Goal: Information Seeking & Learning: Compare options

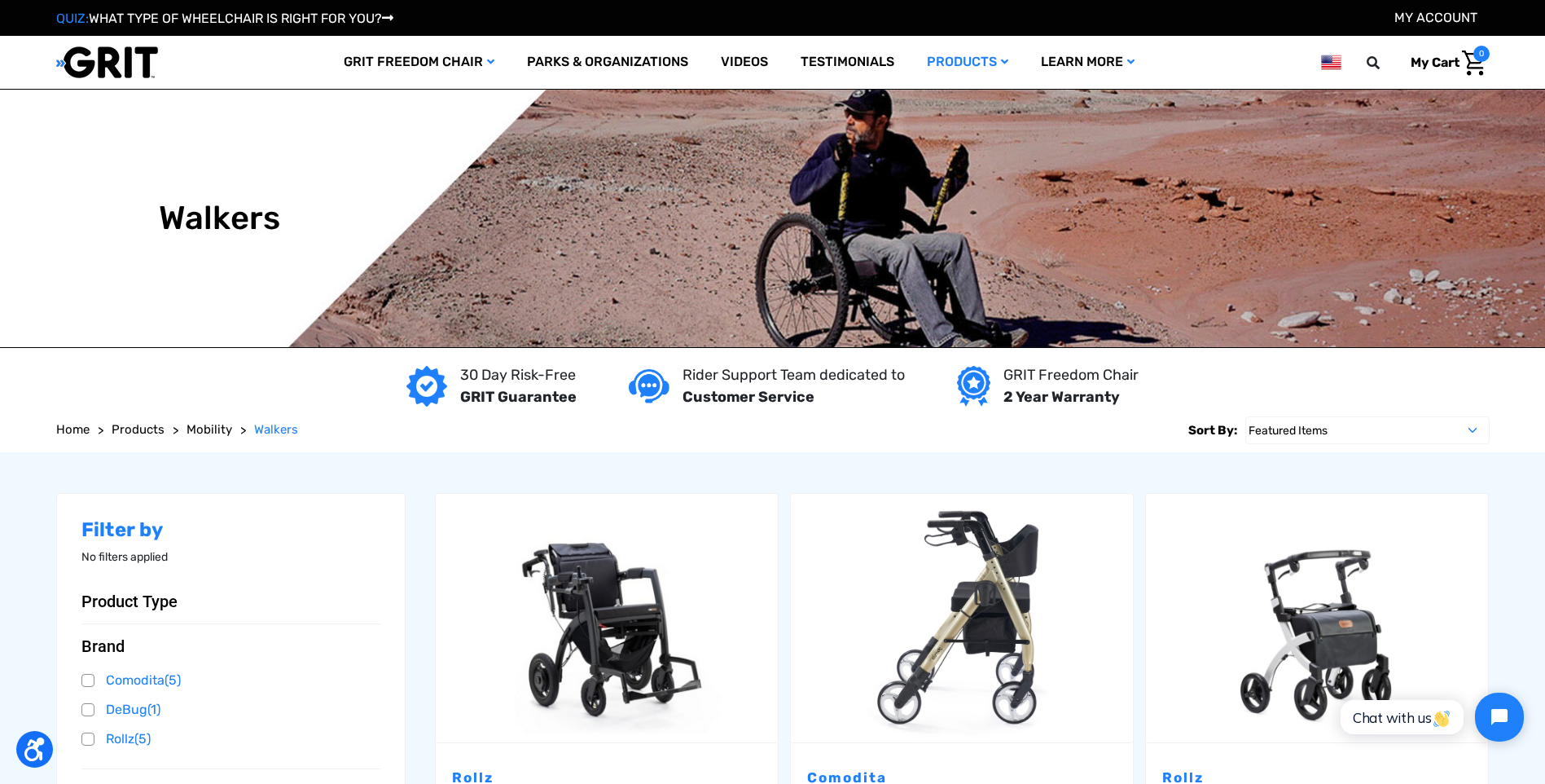
drag, startPoint x: 1433, startPoint y: 395, endPoint x: 1413, endPoint y: 420, distance: 32.0
click at [1433, 395] on div "30 Day Risk-Free GRIT Guarantee Rider Support Team dedicated to Customer Servic…" at bounding box center [773, 386] width 1433 height 44
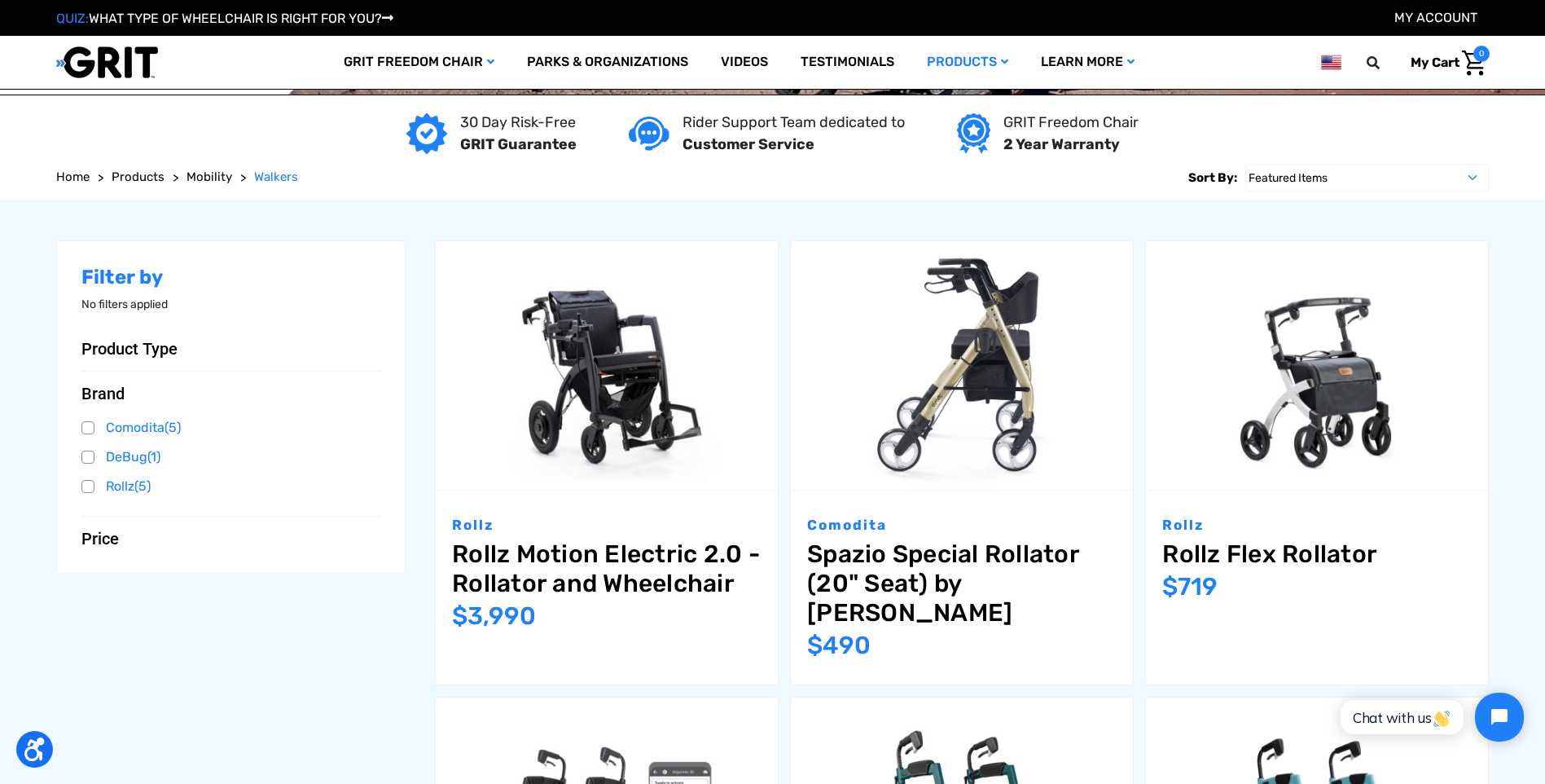
drag, startPoint x: 601, startPoint y: 318, endPoint x: 389, endPoint y: 628, distance: 375.6
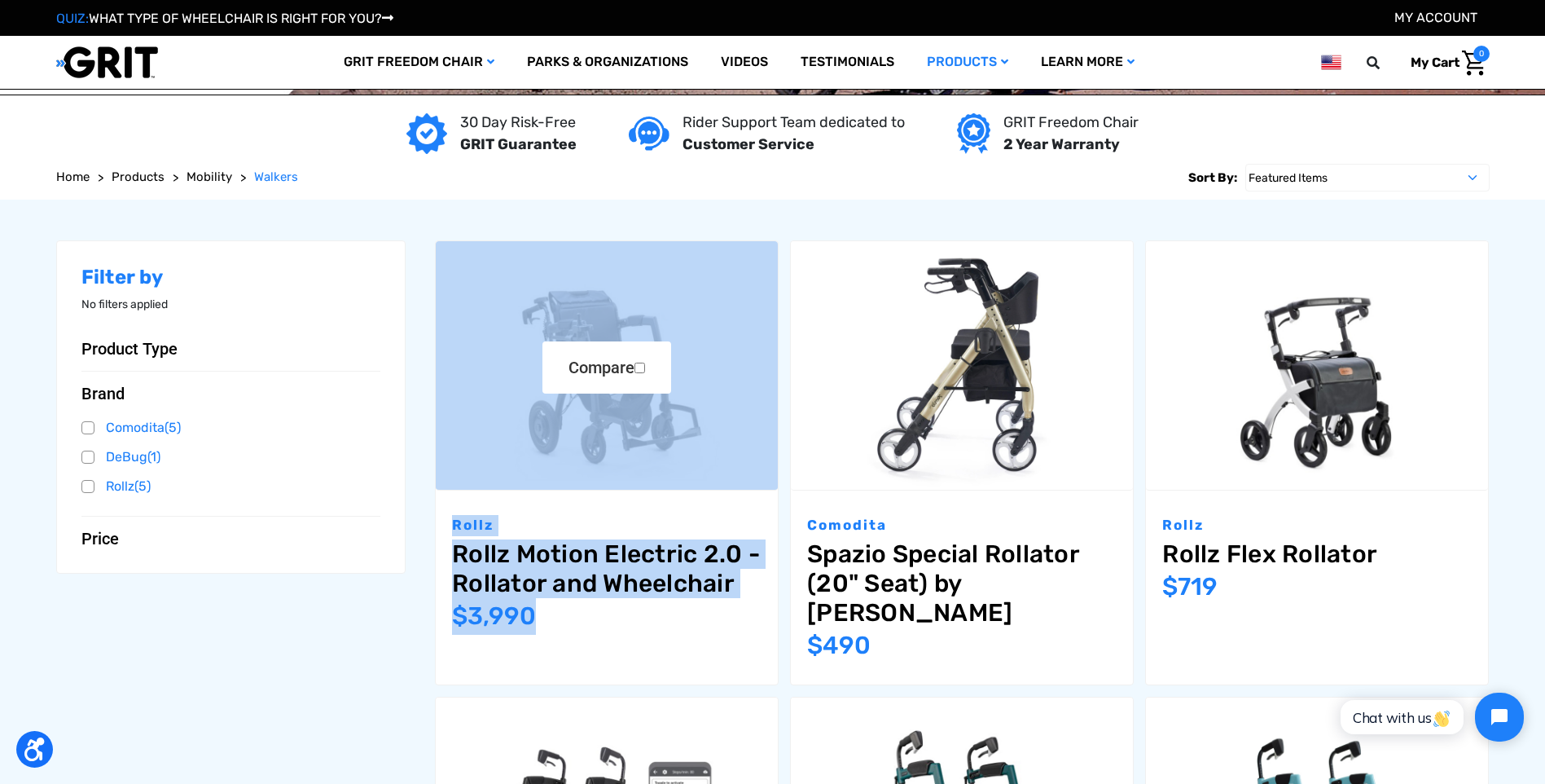
drag, startPoint x: 614, startPoint y: 532, endPoint x: 522, endPoint y: 369, distance: 187.2
click at [522, 369] on article "Compare Rollz Rollz Motion Electric 2.0 - Rollator and Wheelchair MSRP: Was: No…" at bounding box center [606, 463] width 343 height 445
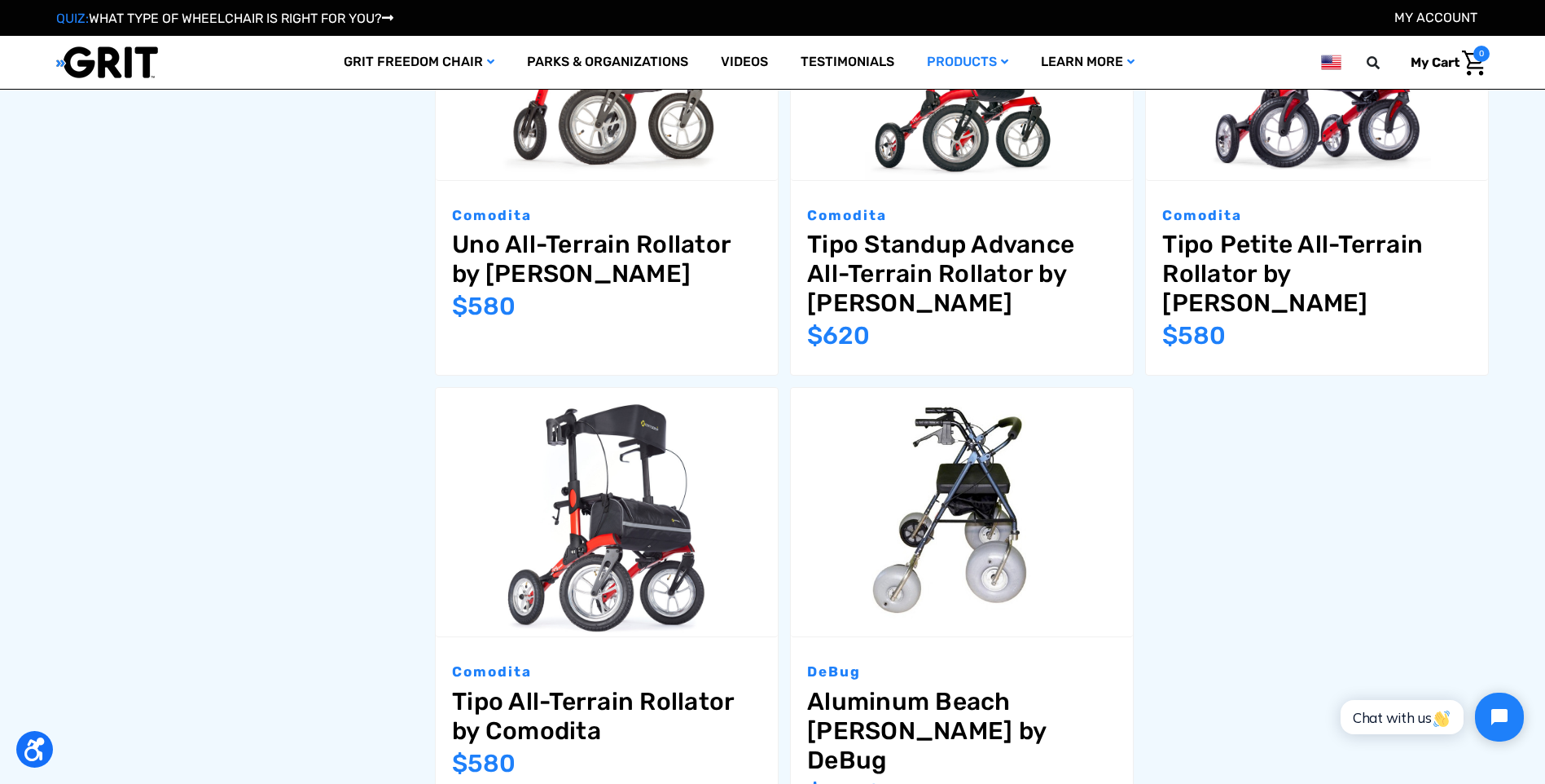
scroll to position [1467, 0]
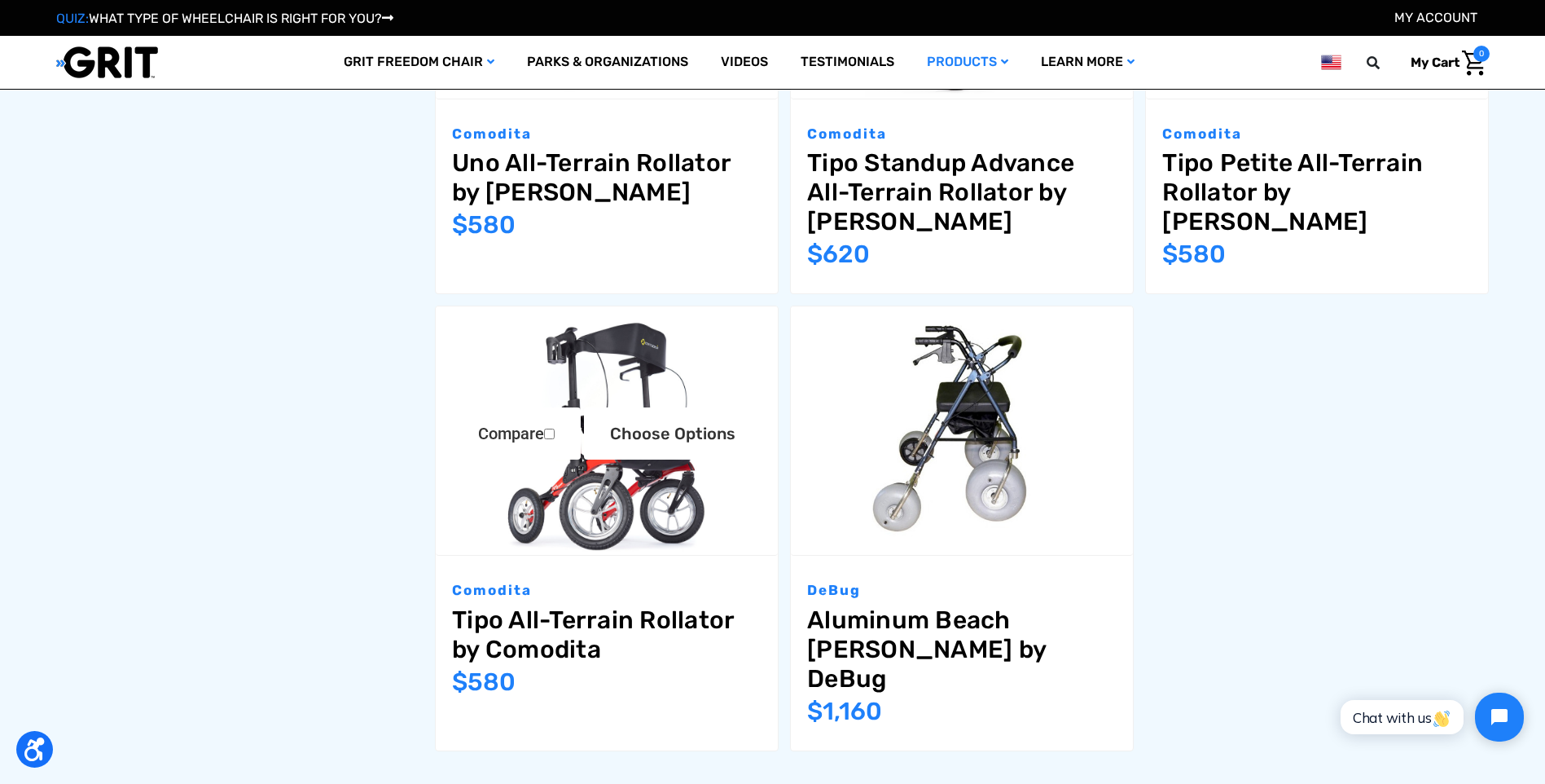
click at [619, 339] on img "Tipo All-Terrain Rollator by Comodita,$580.00\a" at bounding box center [606, 430] width 342 height 249
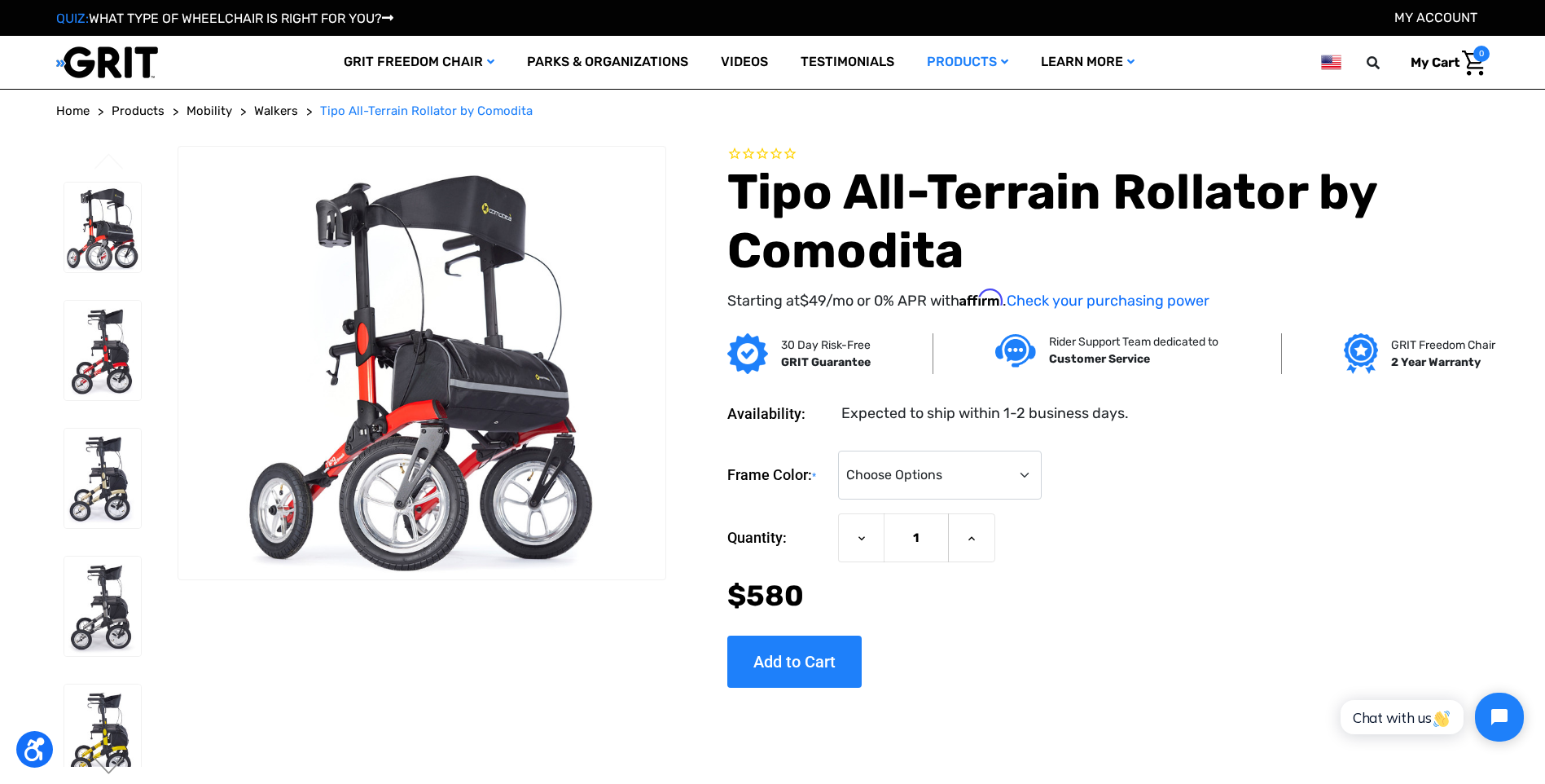
click at [1470, 495] on div "Frame Color: * Choose Options Metallic Champagne Metallic Graphite Modena Red M…" at bounding box center [1109, 476] width 763 height 49
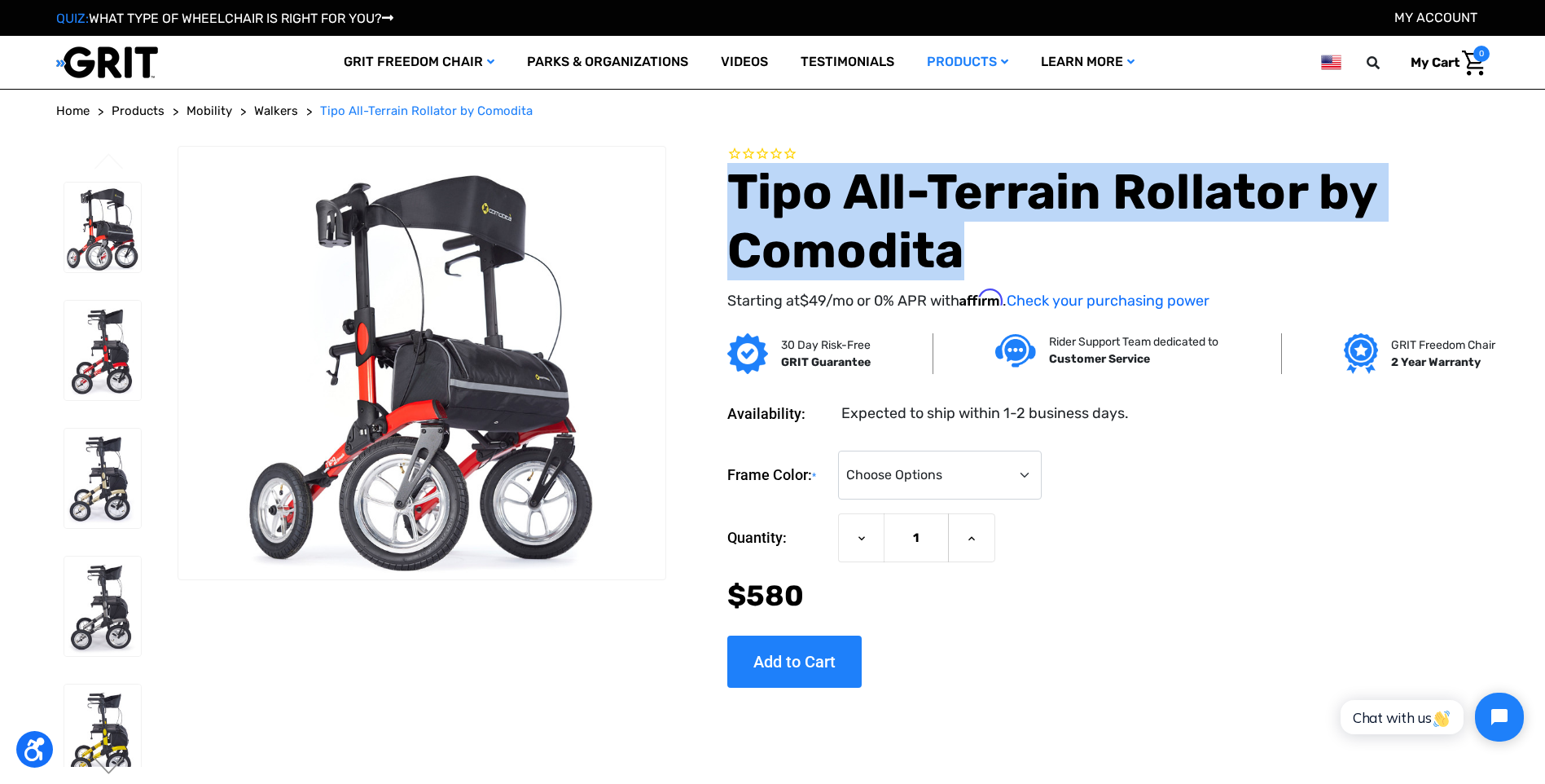
drag, startPoint x: 738, startPoint y: 191, endPoint x: 969, endPoint y: 243, distance: 236.8
click at [969, 243] on h1 "Tipo All-Terrain Rollator by Comodita" at bounding box center [1109, 222] width 763 height 118
drag, startPoint x: 969, startPoint y: 243, endPoint x: 918, endPoint y: 216, distance: 57.7
copy h1 "Tipo All-Terrain Rollator by Comodita"
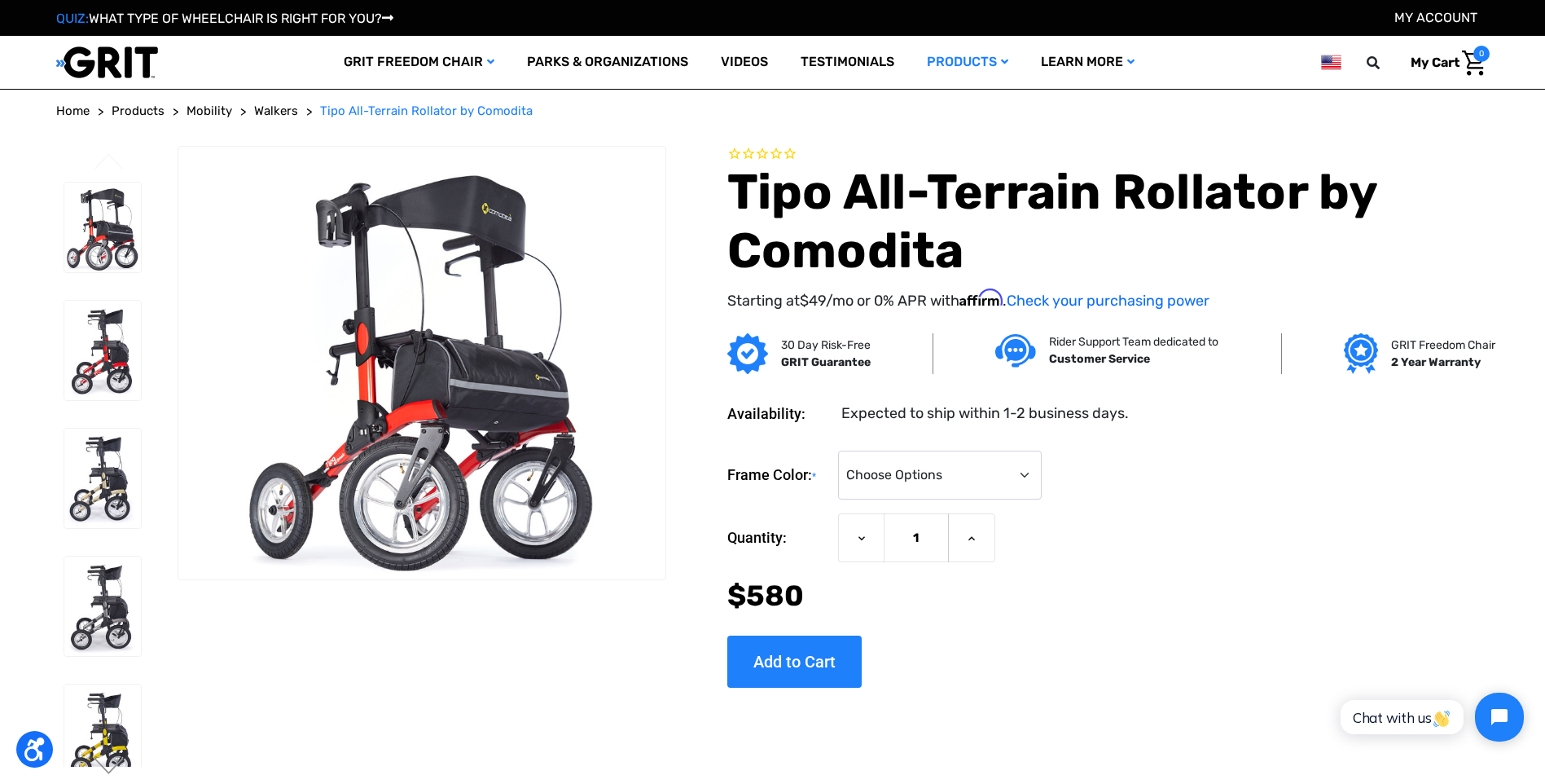
click at [1302, 511] on form "Frame Color: * Choose Options Metallic Champagne Metallic Graphite Modena Red M…" at bounding box center [1109, 533] width 763 height 166
click at [1259, 499] on div "Frame Color: * Choose Options Metallic Champagne Metallic Graphite Modena Red M…" at bounding box center [1109, 476] width 763 height 49
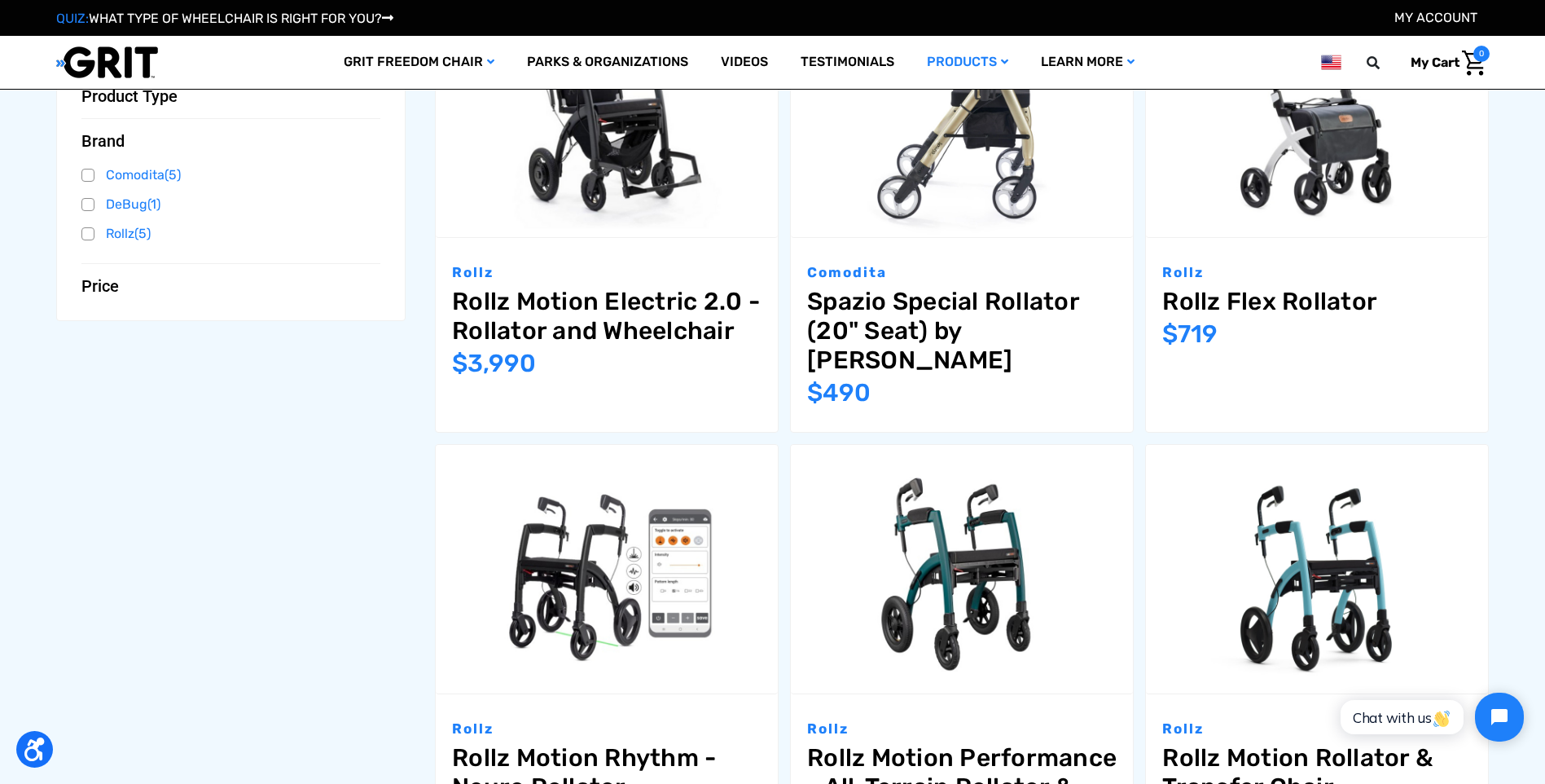
scroll to position [252, 0]
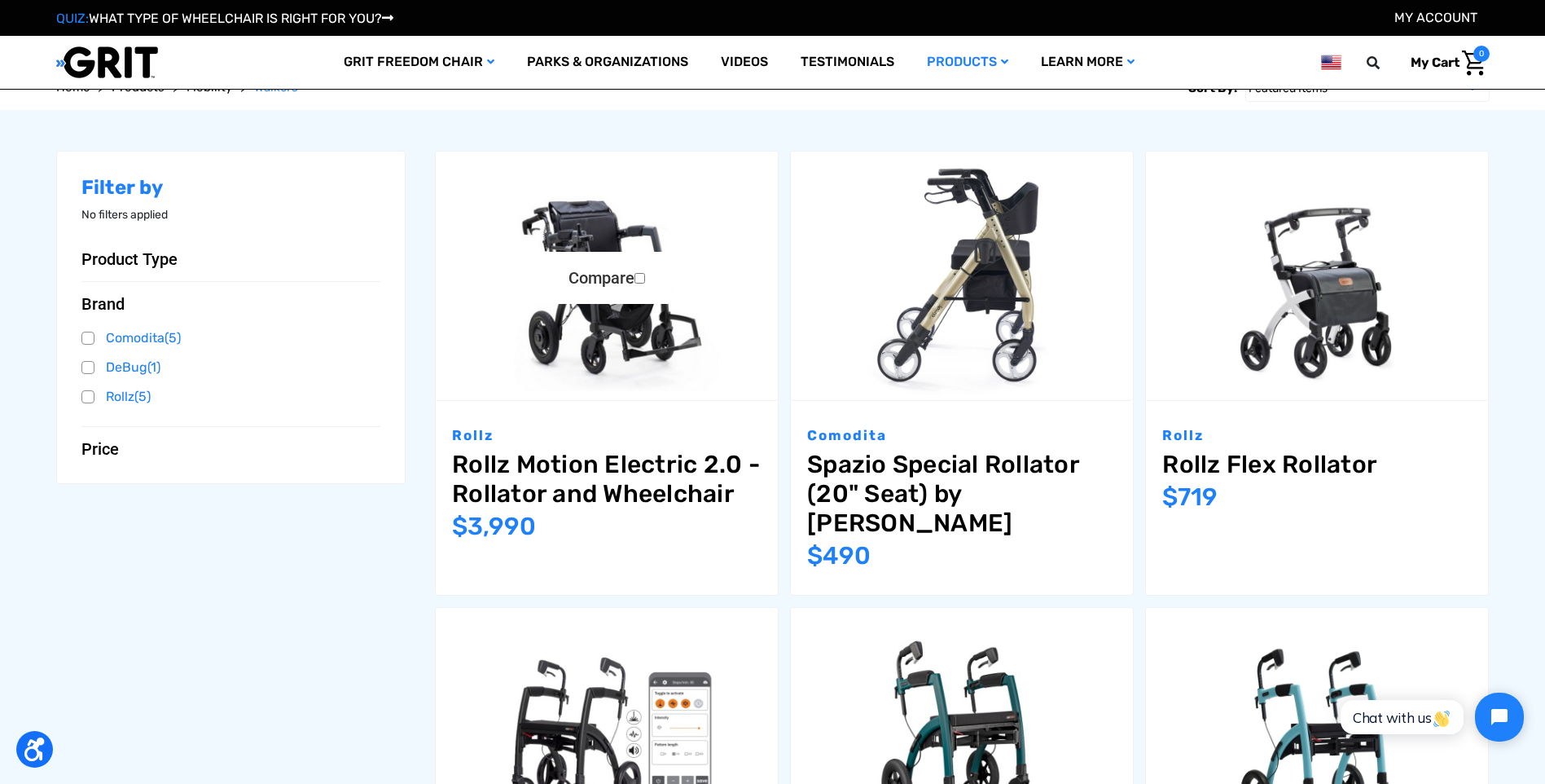
click at [524, 470] on link "Rollz Motion Electric 2.0 - Rollator and Wheelchair" at bounding box center [607, 479] width 309 height 59
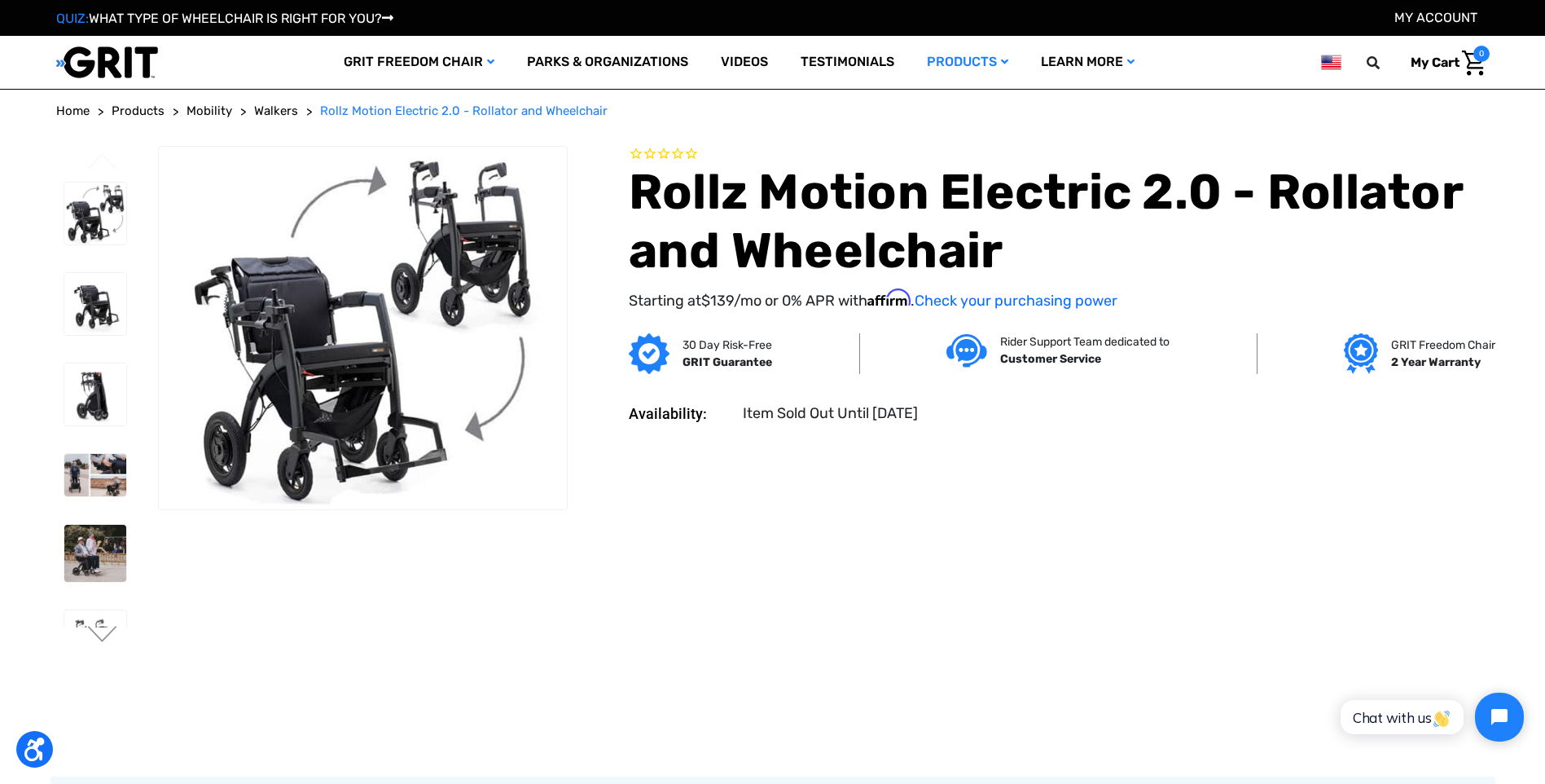
drag, startPoint x: 1254, startPoint y: 427, endPoint x: 1254, endPoint y: 406, distance: 21.0
click at [1254, 427] on section "Availability: Item Sold Out Until September 2025 Current Stock: Quantity: Decre…" at bounding box center [1035, 418] width 922 height 79
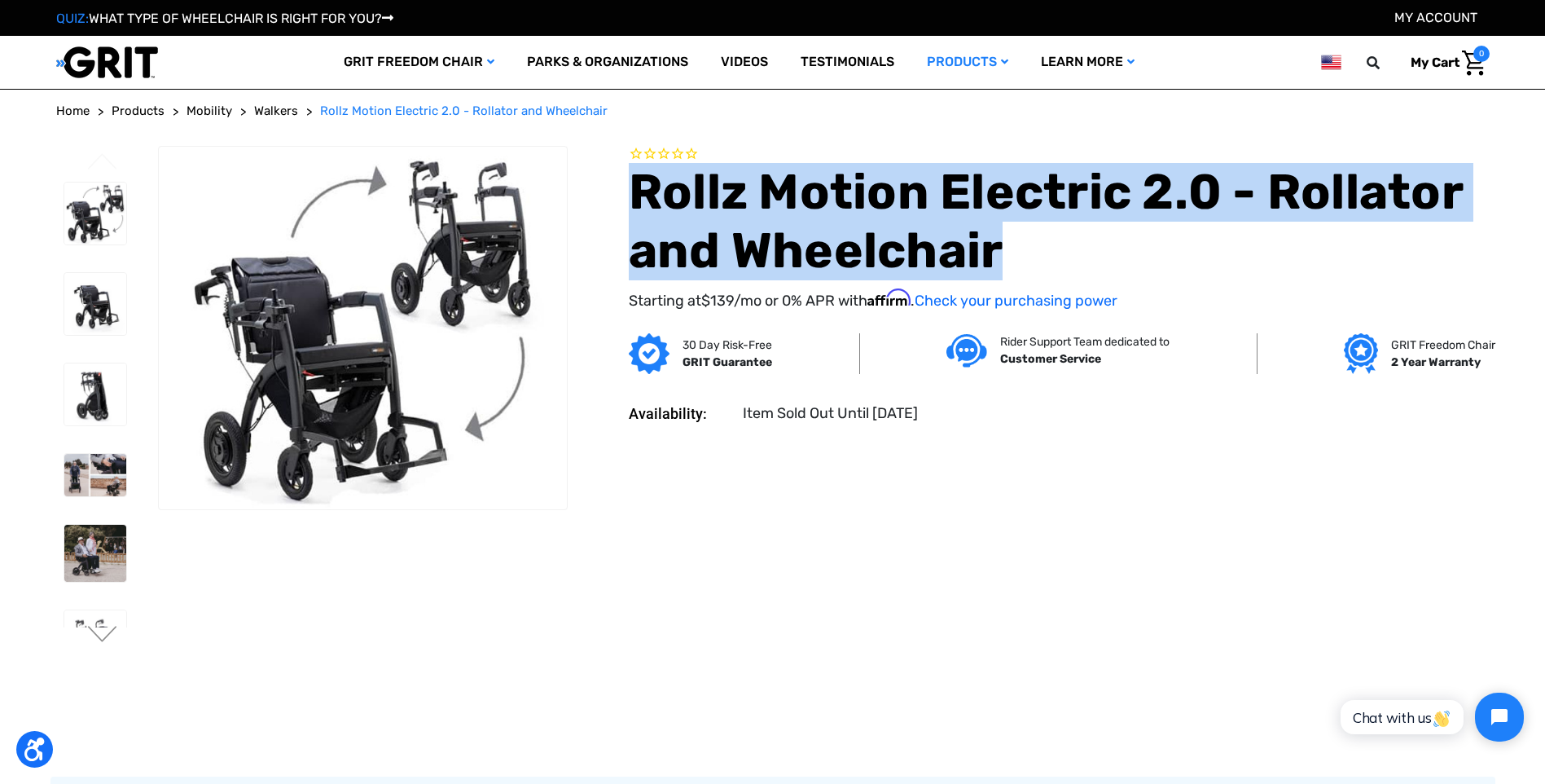
drag, startPoint x: 1003, startPoint y: 255, endPoint x: 617, endPoint y: 196, distance: 390.5
click at [617, 196] on section "Rollz Motion Electric 2.0 - Rollator and Wheelchair Starting at $139 /mo or 0% …" at bounding box center [1035, 238] width 922 height 184
drag, startPoint x: 617, startPoint y: 196, endPoint x: 712, endPoint y: 203, distance: 95.3
copy h1 "Rollz Motion Electric 2.0 - Rollator and Wheelchair"
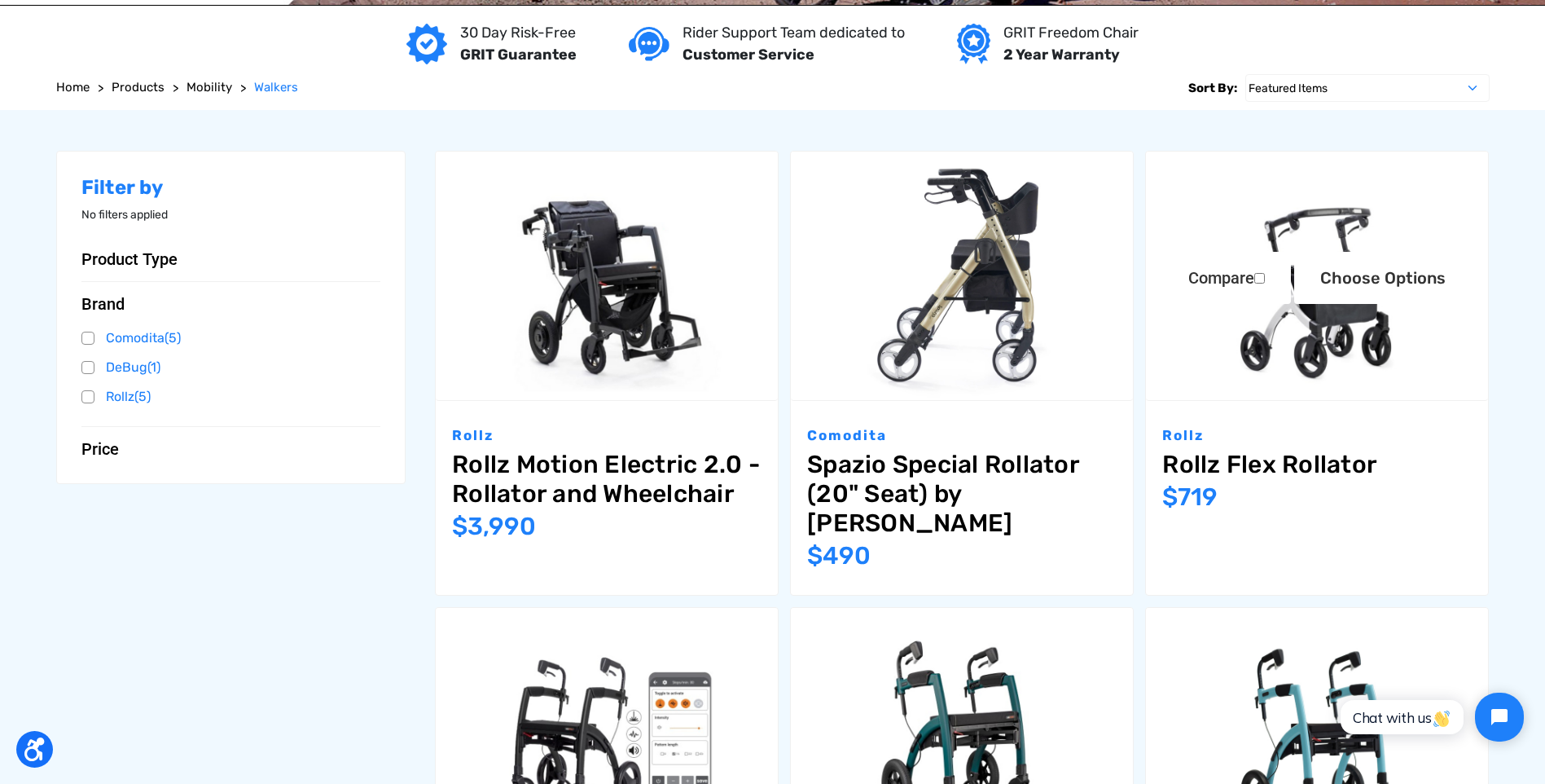
drag, startPoint x: 1352, startPoint y: 164, endPoint x: 1332, endPoint y: 154, distance: 22.4
click at [1352, 164] on img "Rollz Flex Rollator,$719.00\a" at bounding box center [1317, 276] width 342 height 249
